Goal: Task Accomplishment & Management: Manage account settings

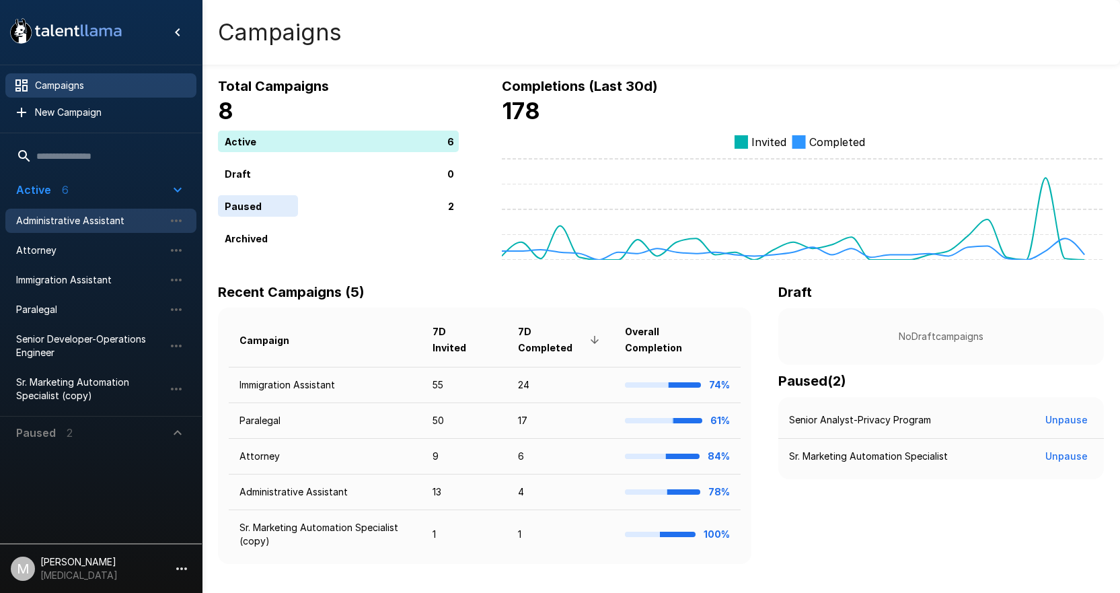
click at [77, 219] on span "Administrative Assistant" at bounding box center [90, 220] width 148 height 13
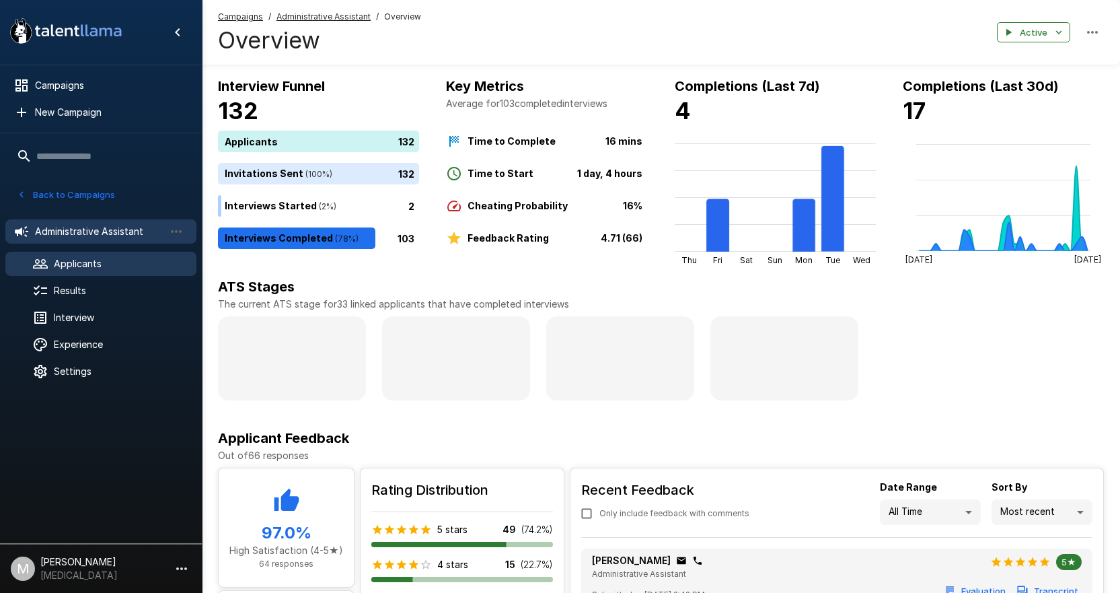
click at [86, 270] on span "Applicants" at bounding box center [120, 263] width 132 height 13
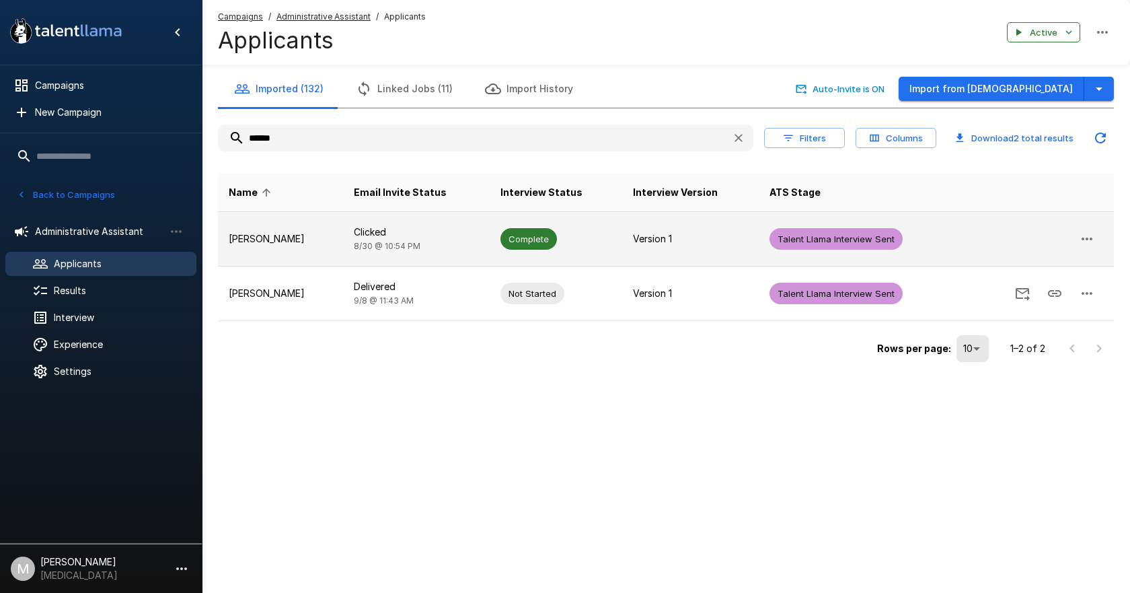
type input "******"
click at [313, 241] on p "[PERSON_NAME]" at bounding box center [281, 238] width 104 height 13
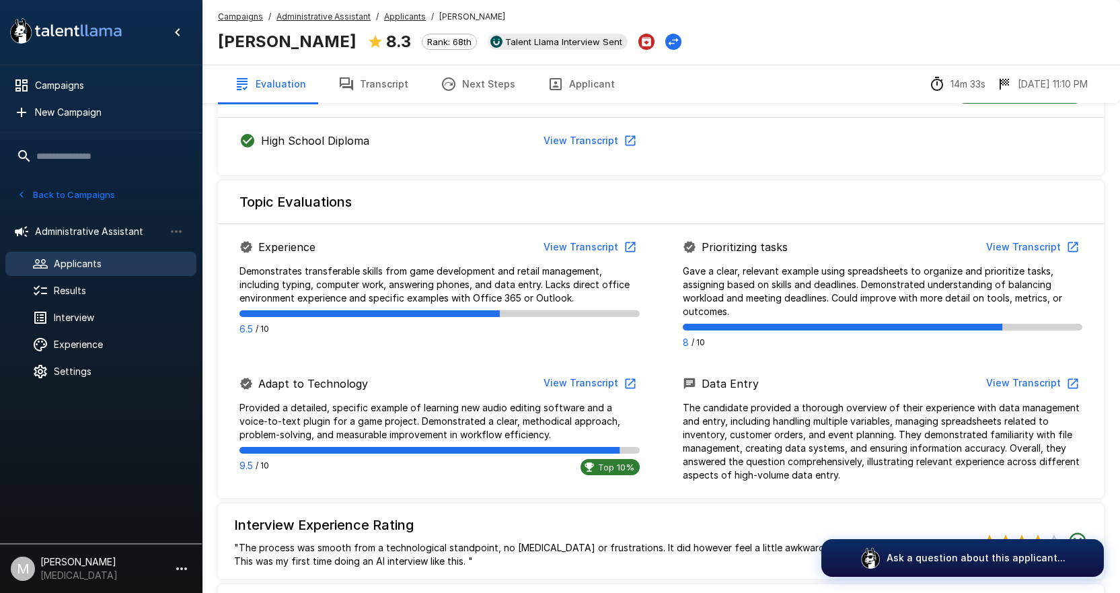
scroll to position [178, 0]
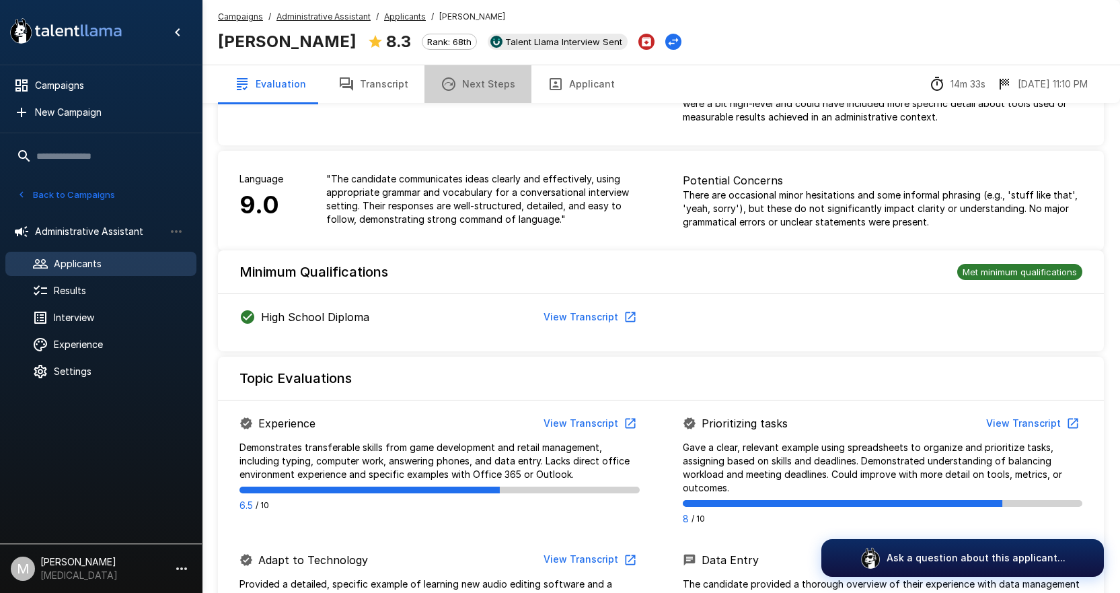
click at [473, 83] on button "Next Steps" at bounding box center [478, 84] width 107 height 38
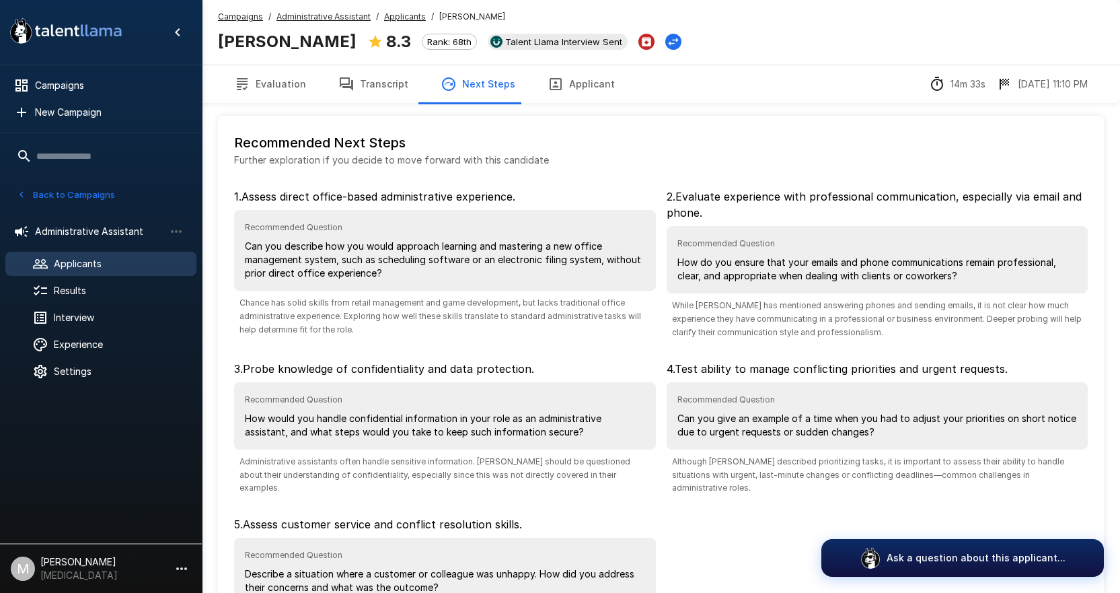
click at [381, 89] on button "Transcript" at bounding box center [373, 84] width 102 height 38
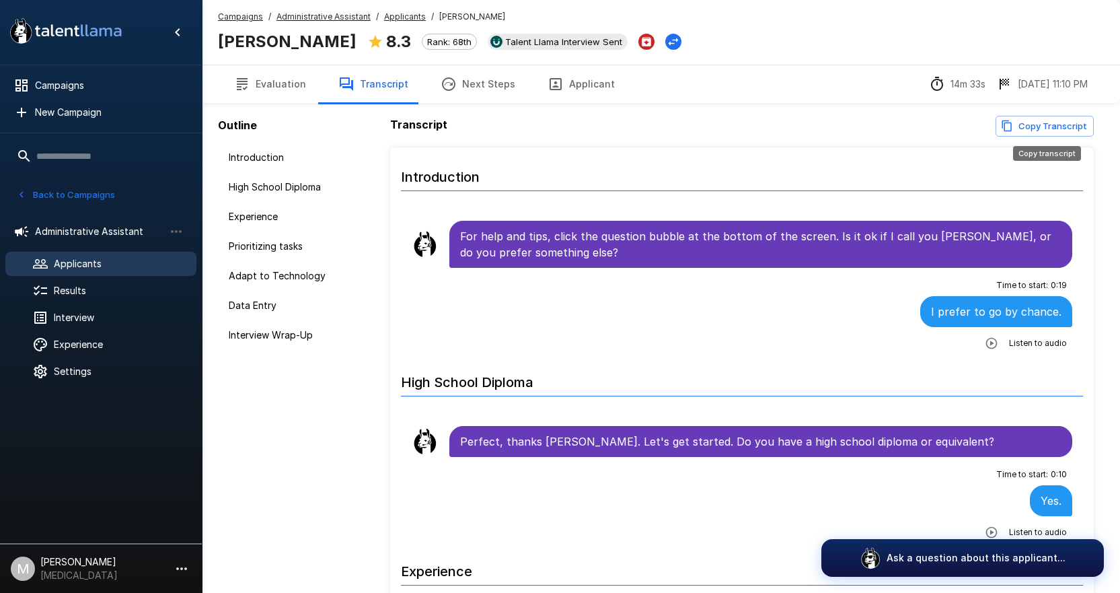
click at [1008, 132] on icon "Copy transcript" at bounding box center [1007, 126] width 12 height 12
click at [83, 267] on span "Applicants" at bounding box center [120, 263] width 132 height 13
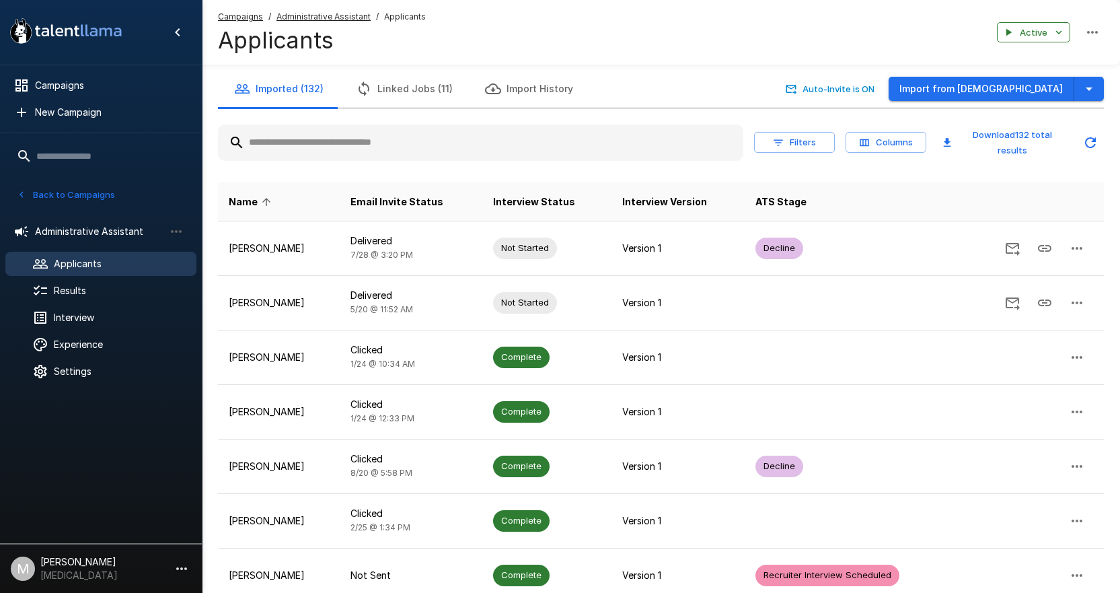
click at [342, 148] on input "text" at bounding box center [480, 143] width 525 height 24
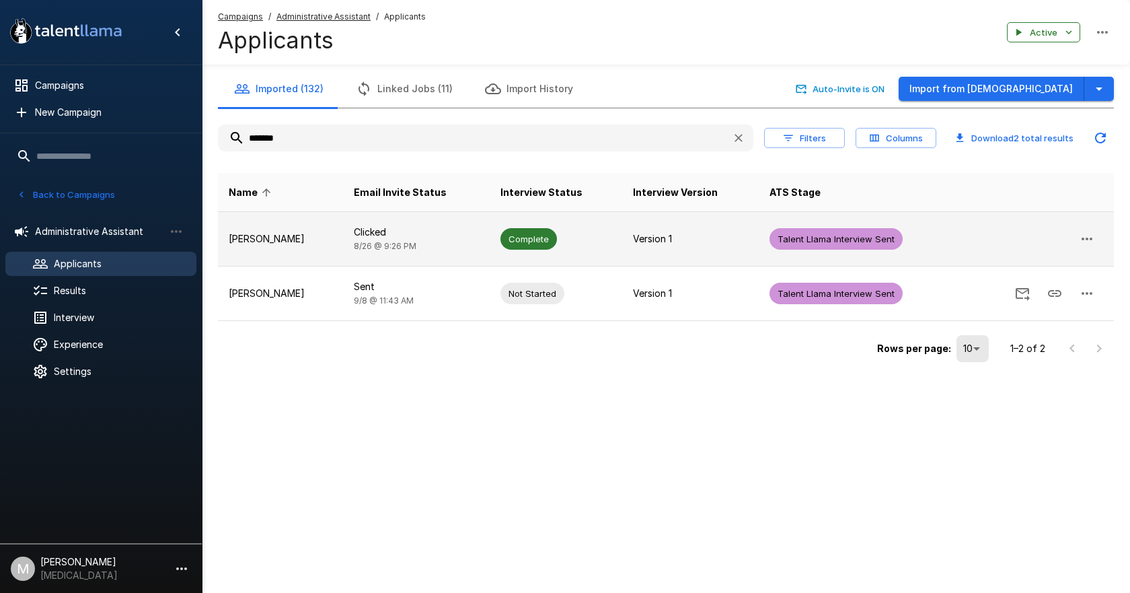
type input "*******"
click at [354, 246] on span "[DATE] 9:26 PM" at bounding box center [385, 246] width 63 height 10
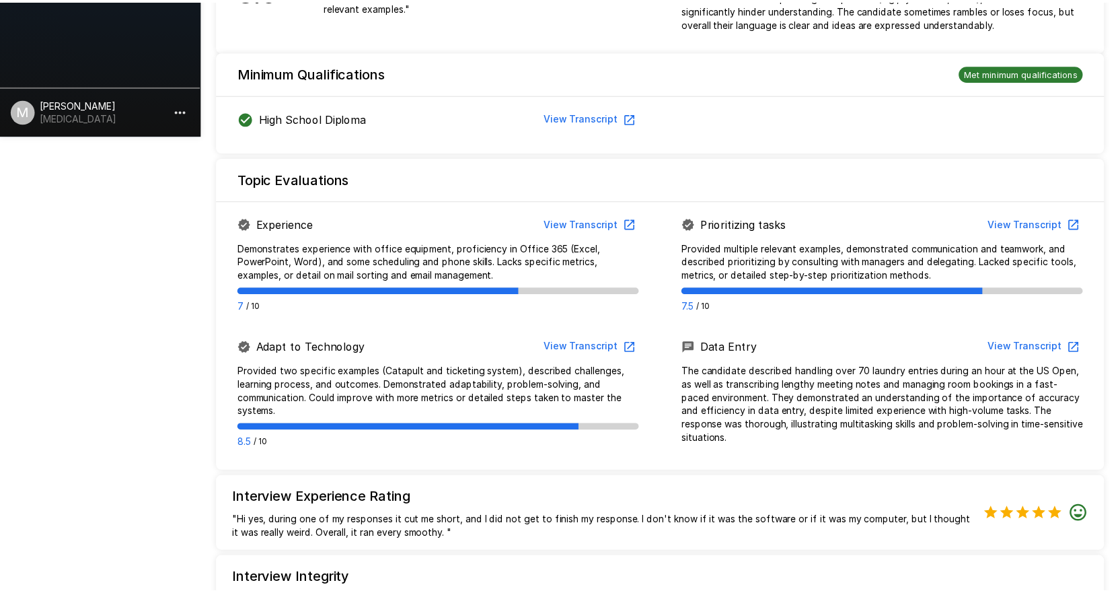
scroll to position [779, 0]
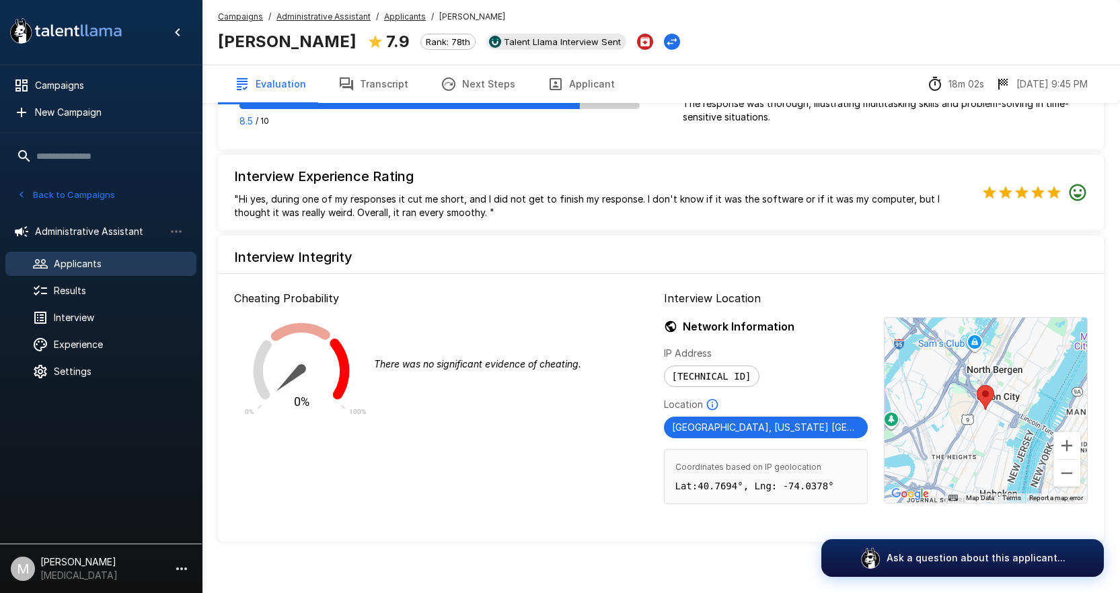
click at [472, 84] on button "Next Steps" at bounding box center [478, 84] width 107 height 38
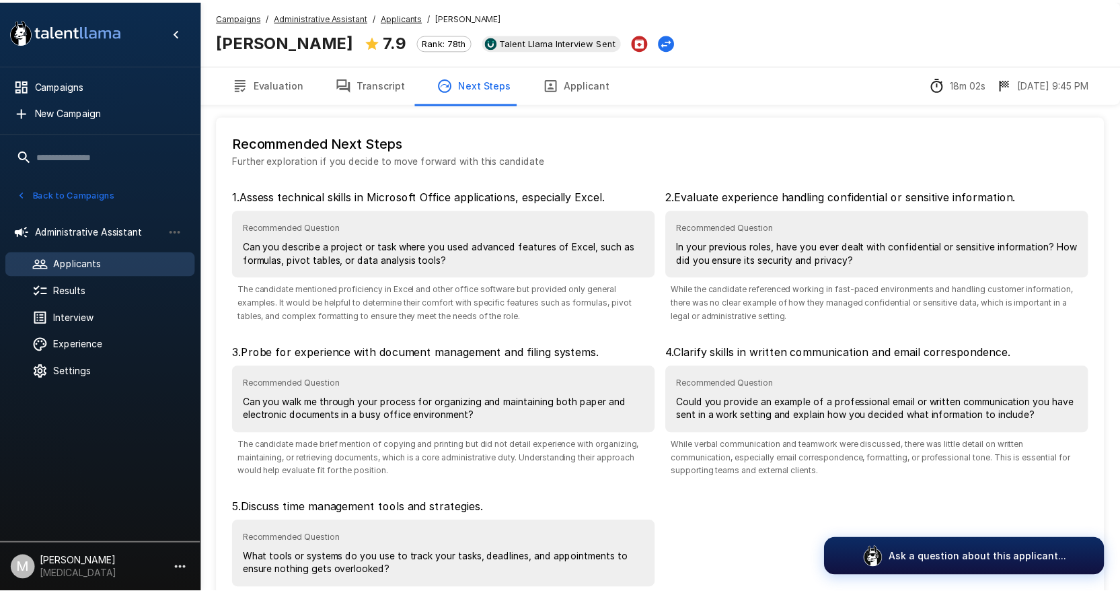
scroll to position [122, 0]
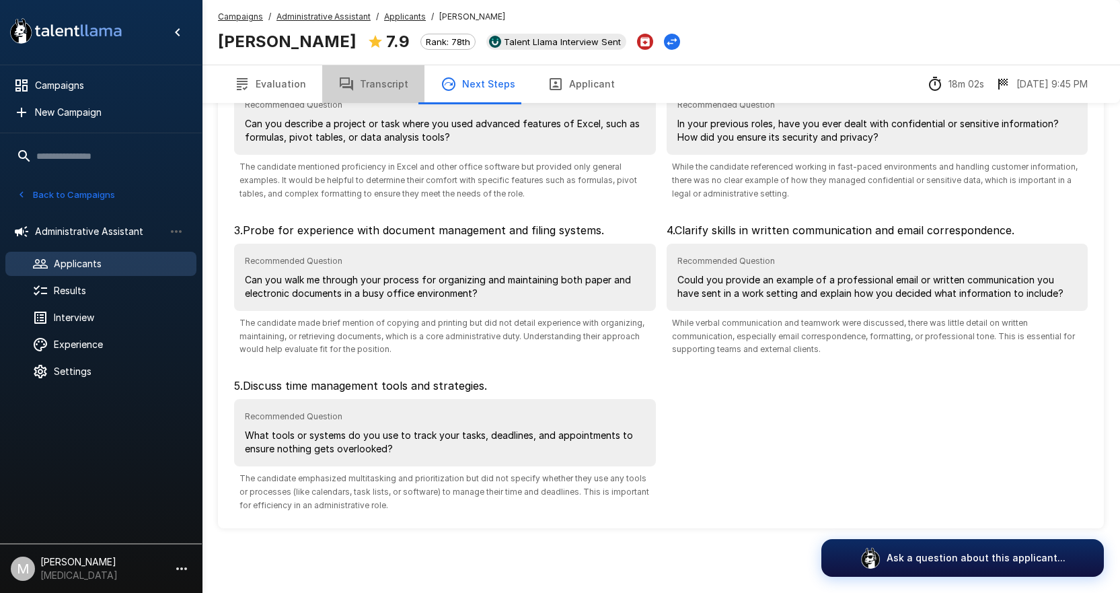
click at [390, 95] on button "Transcript" at bounding box center [373, 84] width 102 height 38
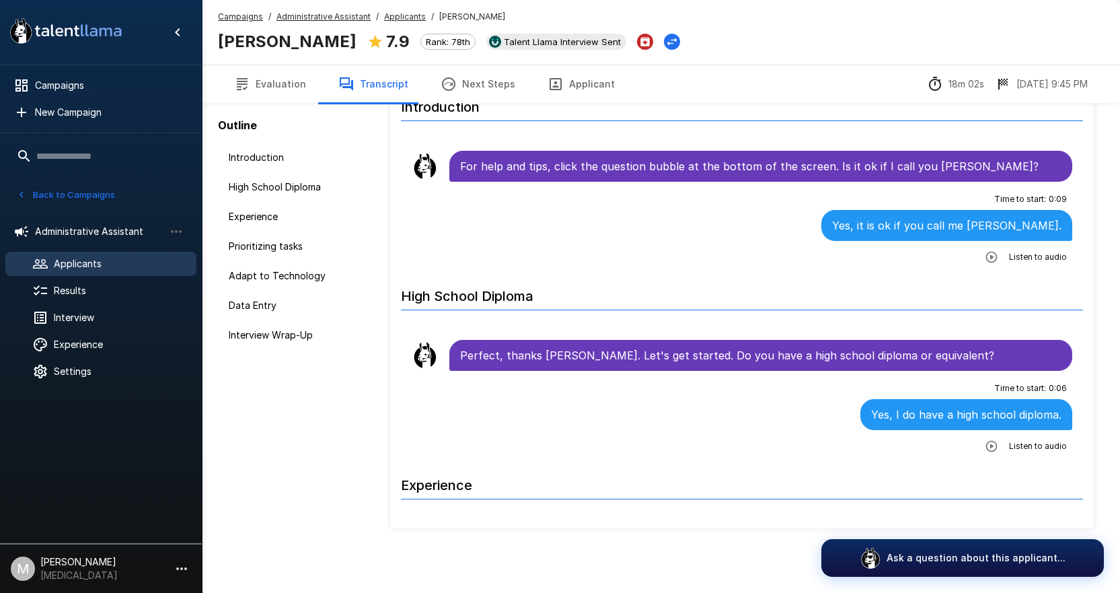
scroll to position [70, 0]
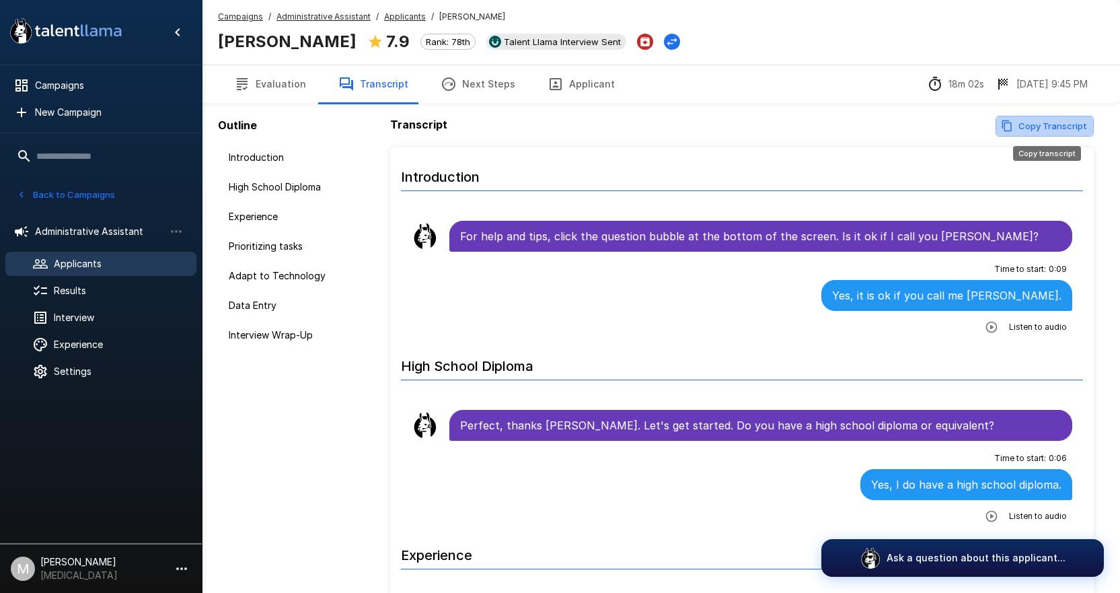
click at [1047, 118] on button "Copy Transcript" at bounding box center [1045, 126] width 98 height 21
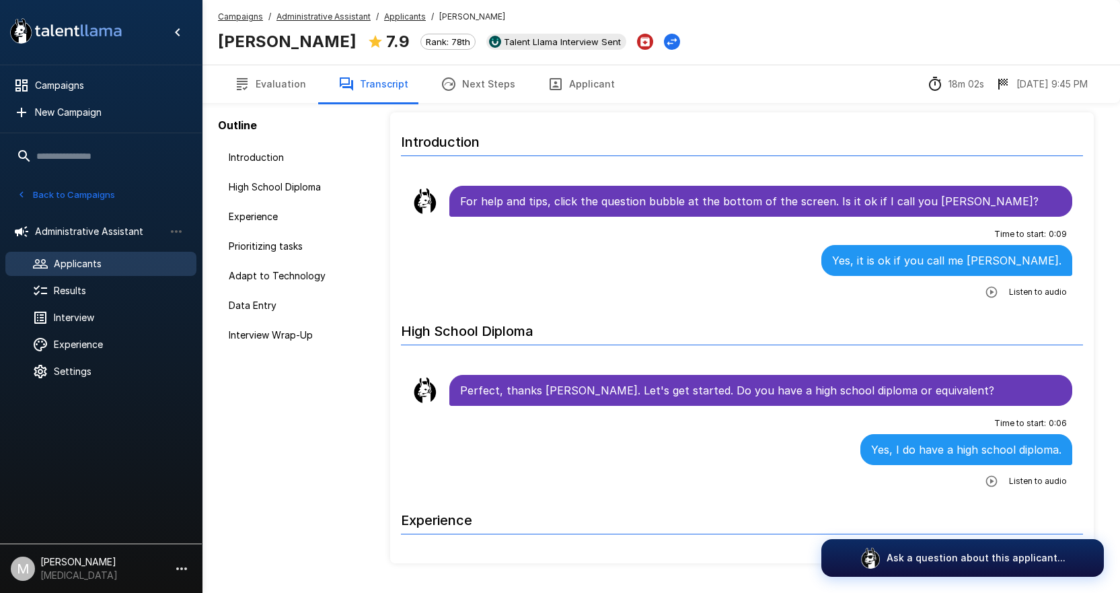
scroll to position [100, 0]
